Goal: Navigation & Orientation: Find specific page/section

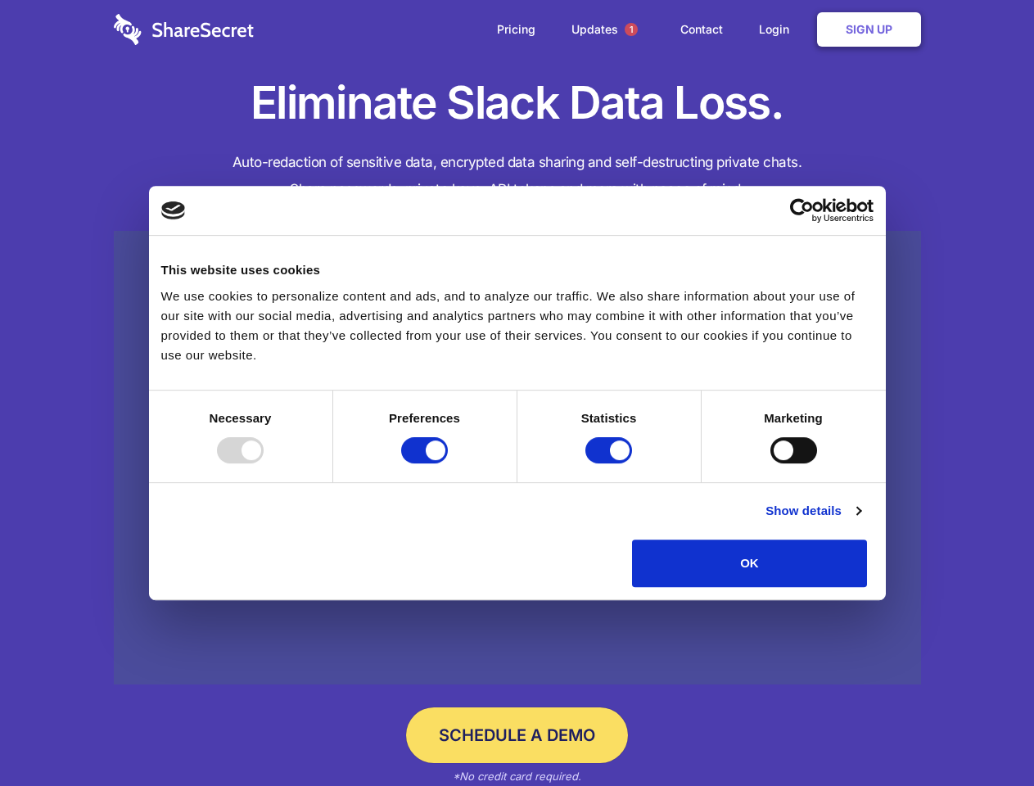
click at [264, 464] on div at bounding box center [240, 450] width 47 height 26
click at [448, 464] on input "Preferences" at bounding box center [424, 450] width 47 height 26
checkbox input "false"
click at [611, 464] on input "Statistics" at bounding box center [609, 450] width 47 height 26
checkbox input "false"
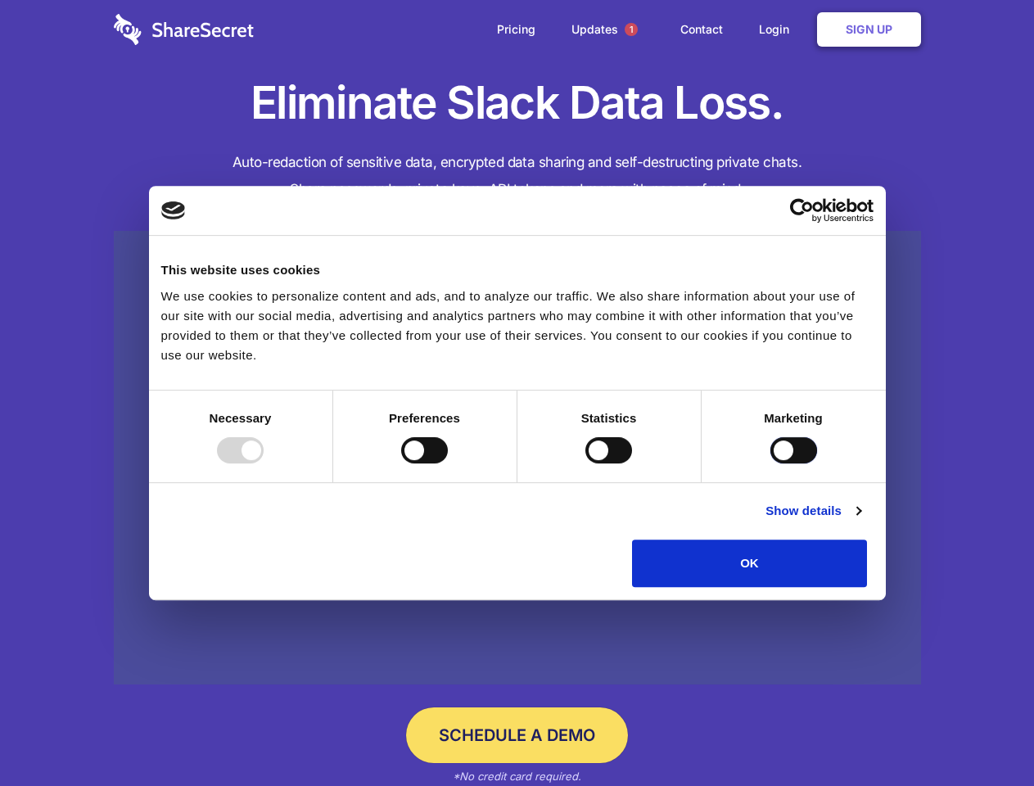
click at [771, 464] on input "Marketing" at bounding box center [794, 450] width 47 height 26
checkbox input "true"
click at [861, 521] on link "Show details" at bounding box center [813, 511] width 95 height 20
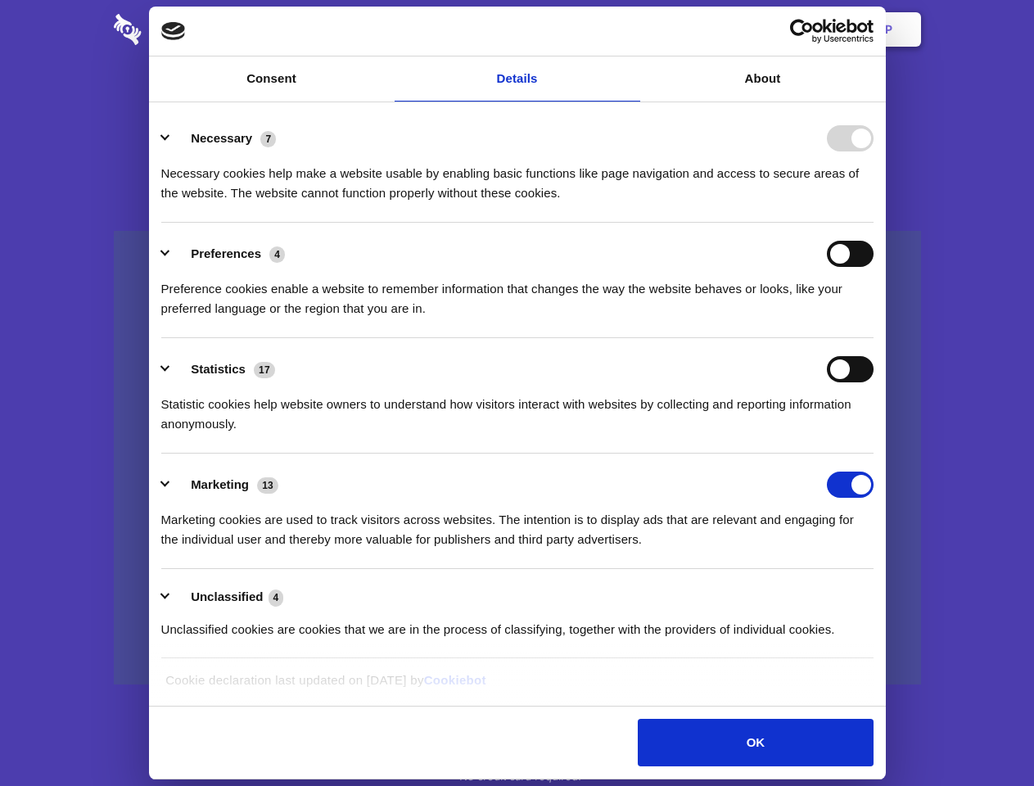
click at [881, 593] on ul "Necessary 7 Necessary cookies help make a website usable by enabling basic func…" at bounding box center [517, 383] width 728 height 552
click at [631, 29] on span "1" at bounding box center [631, 29] width 13 height 13
